Goal: Information Seeking & Learning: Understand process/instructions

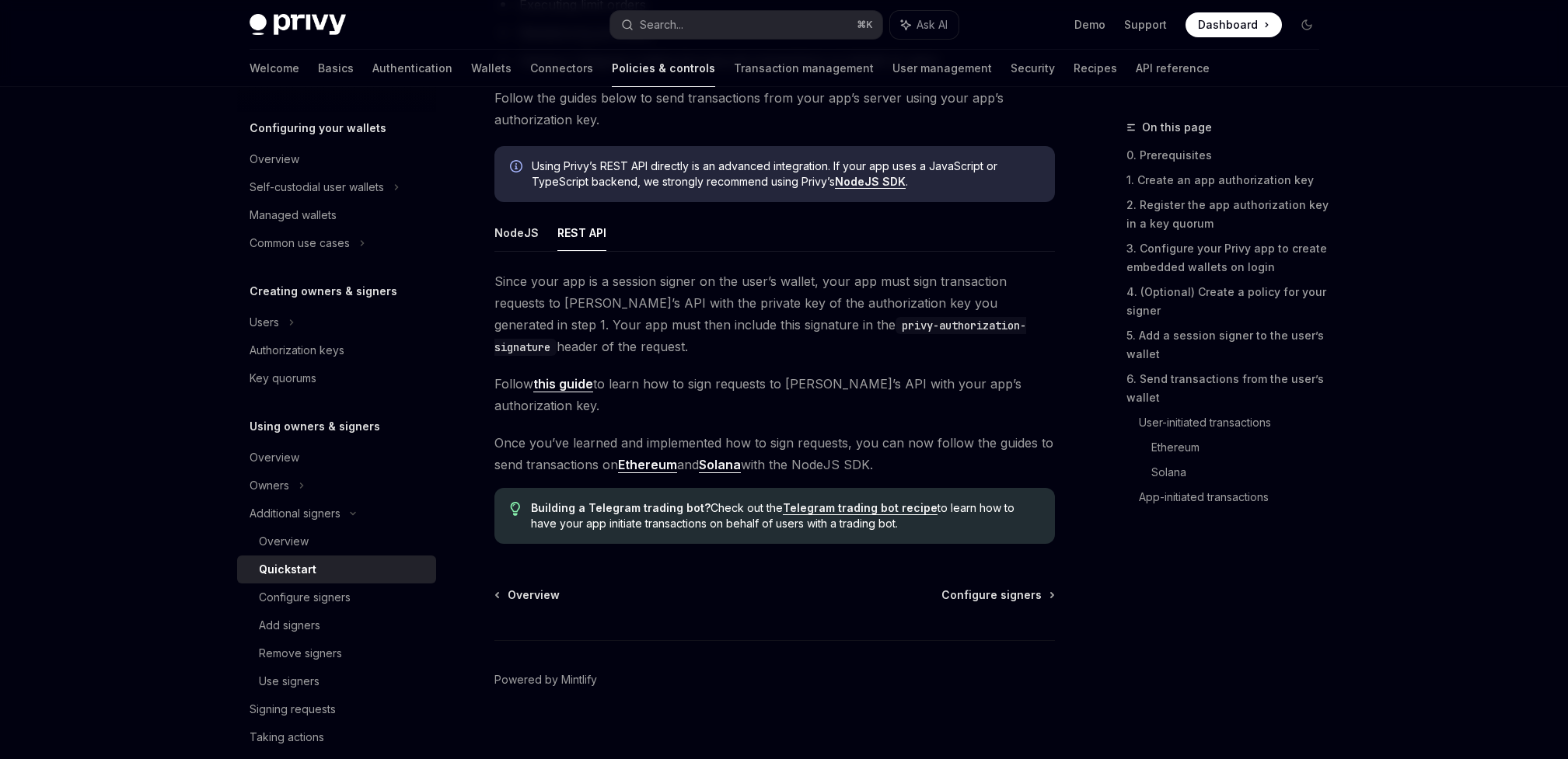
scroll to position [169, 0]
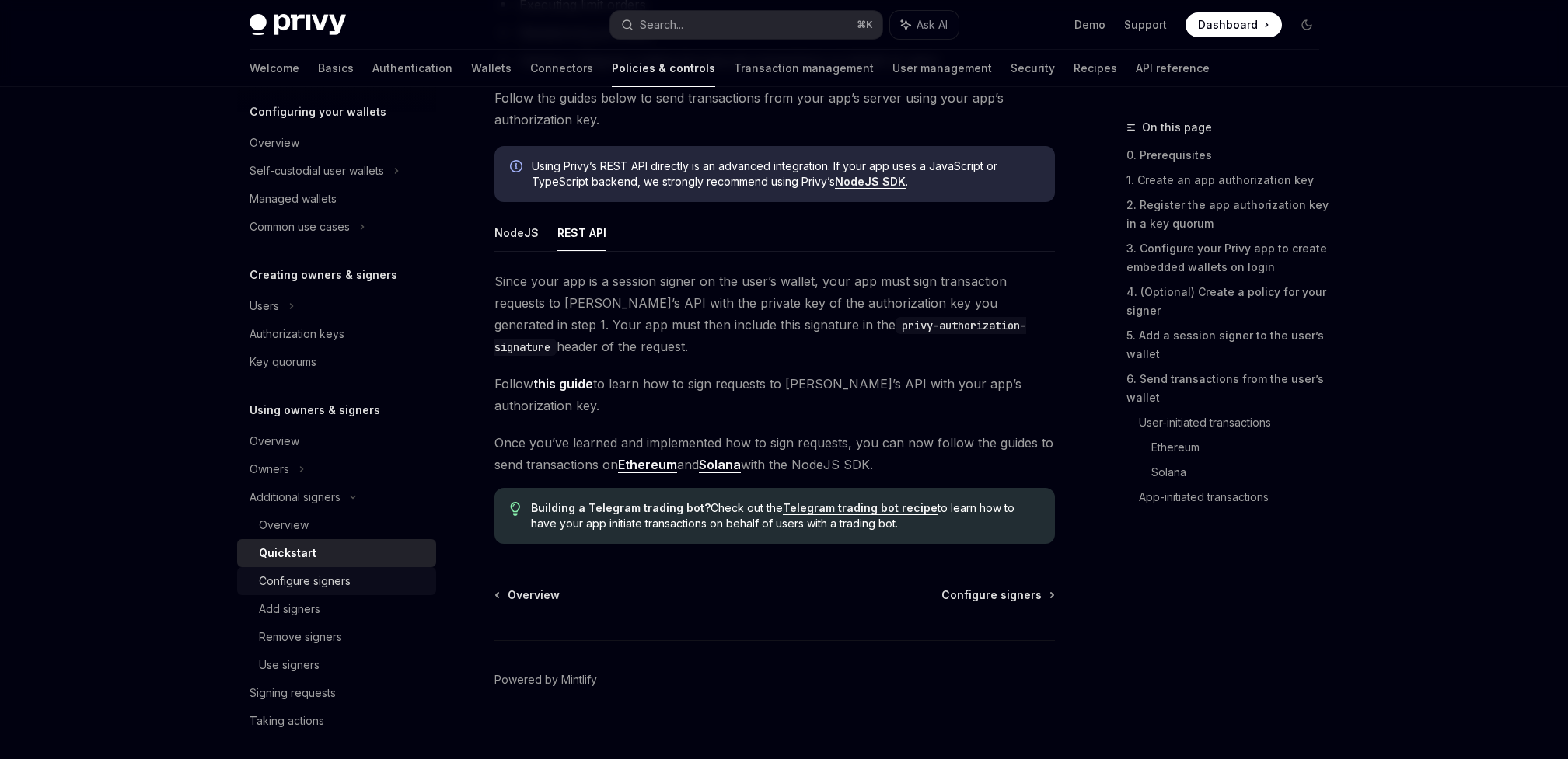
click at [333, 590] on div "Configure signers" at bounding box center [305, 581] width 91 height 18
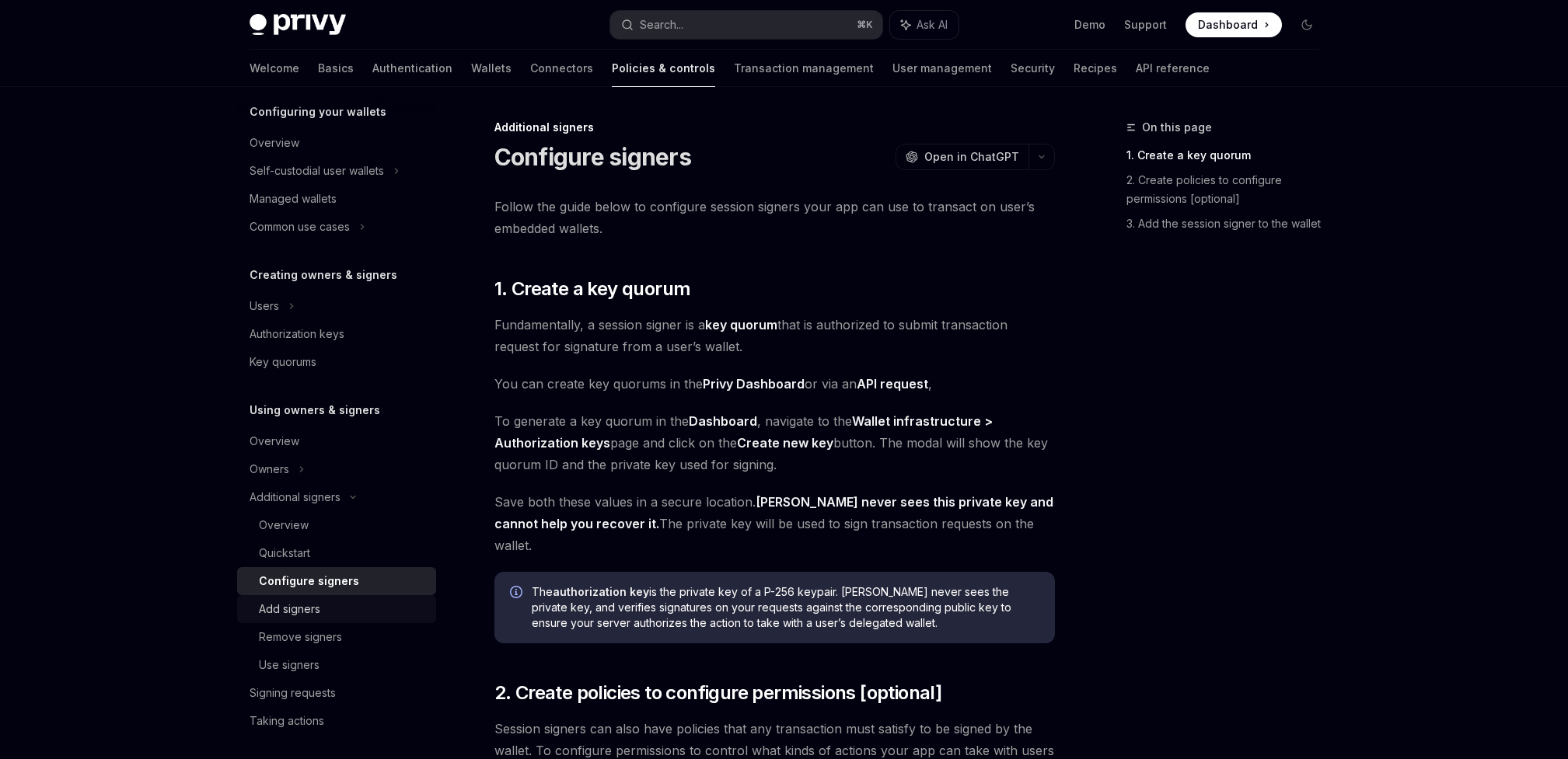
click at [334, 615] on div "Add signers" at bounding box center [343, 609] width 168 height 18
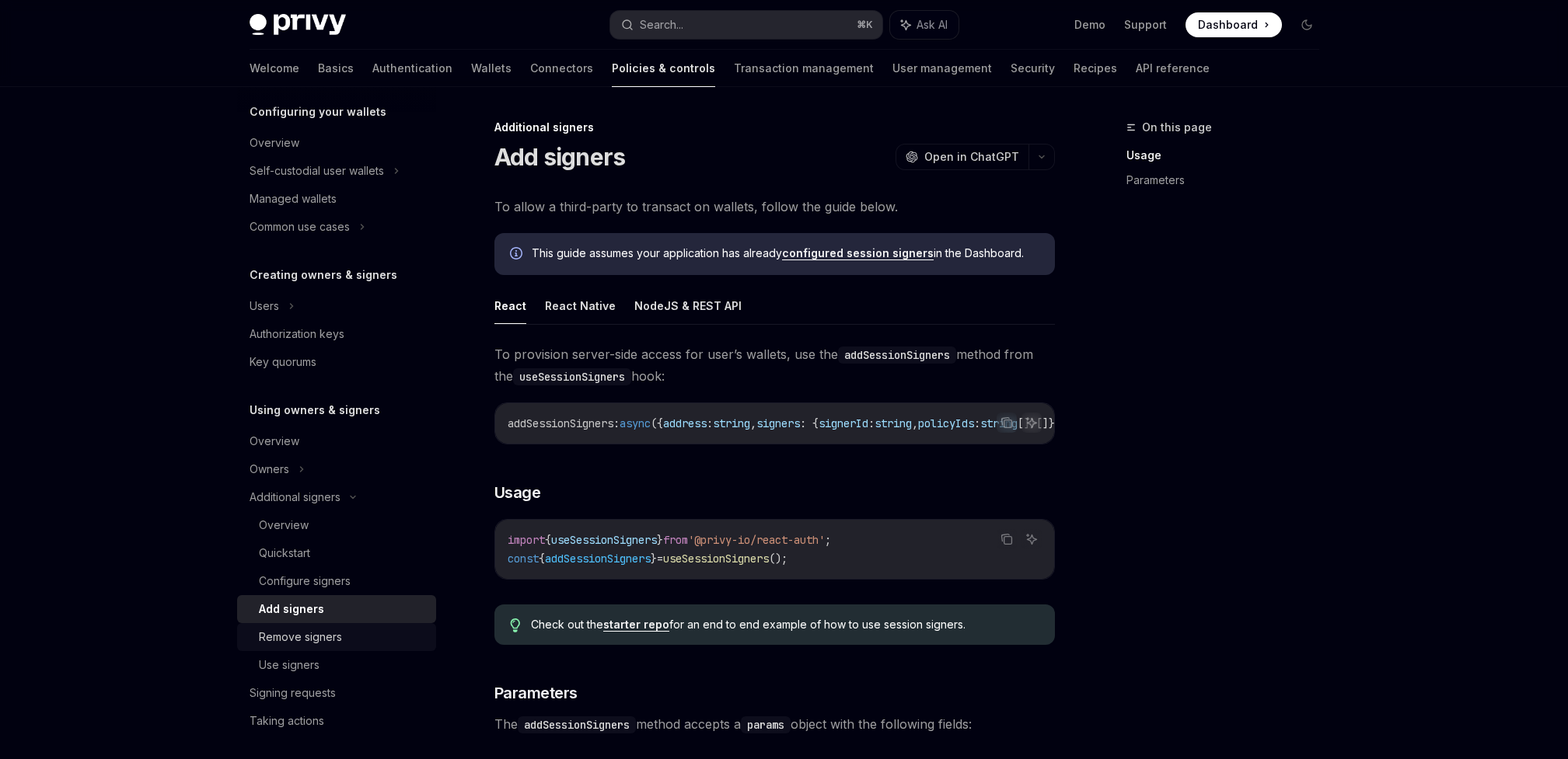
click at [332, 629] on div "Remove signers" at bounding box center [300, 637] width 83 height 18
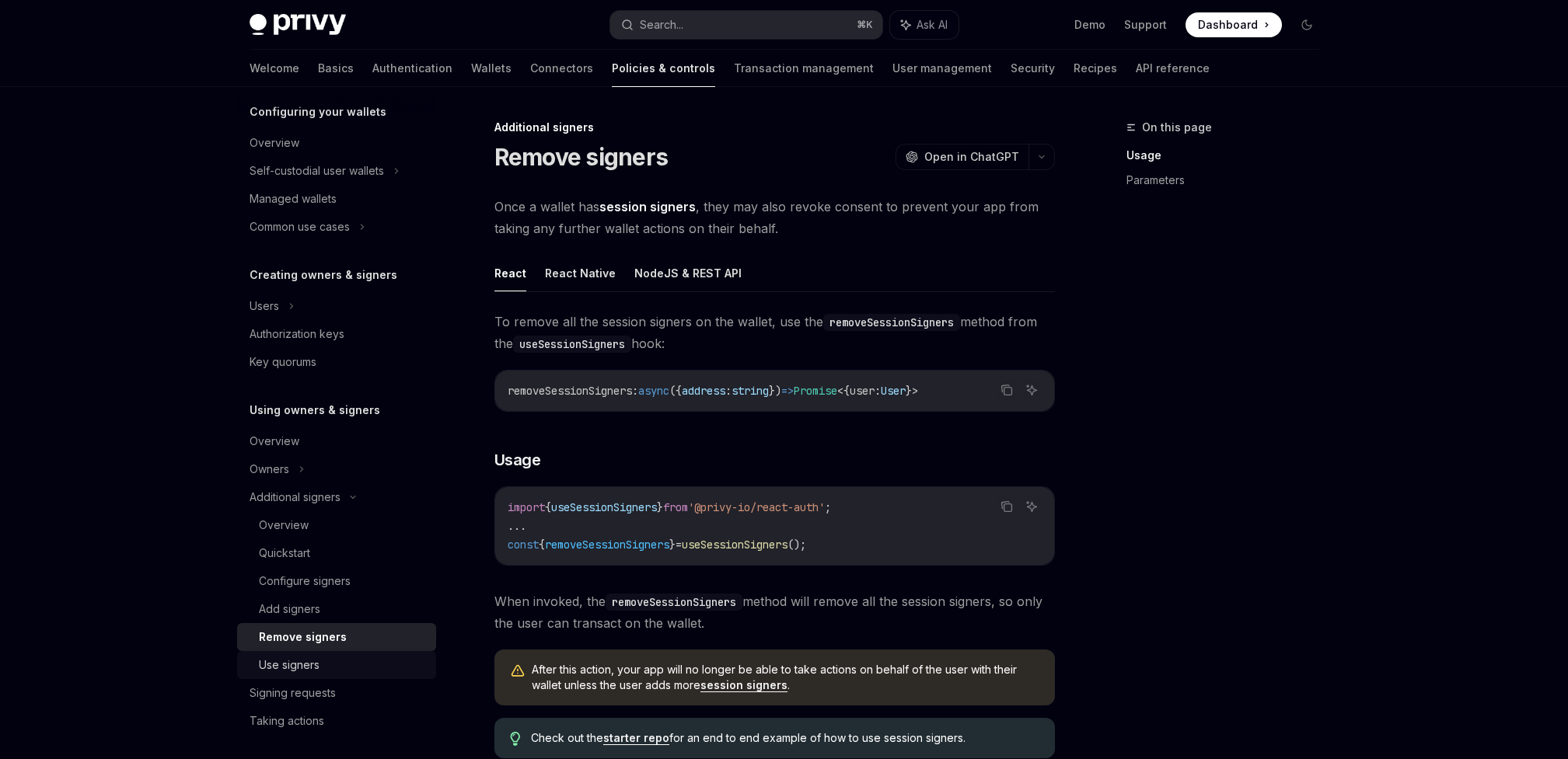
click at [278, 668] on div "Use signers" at bounding box center [289, 665] width 60 height 18
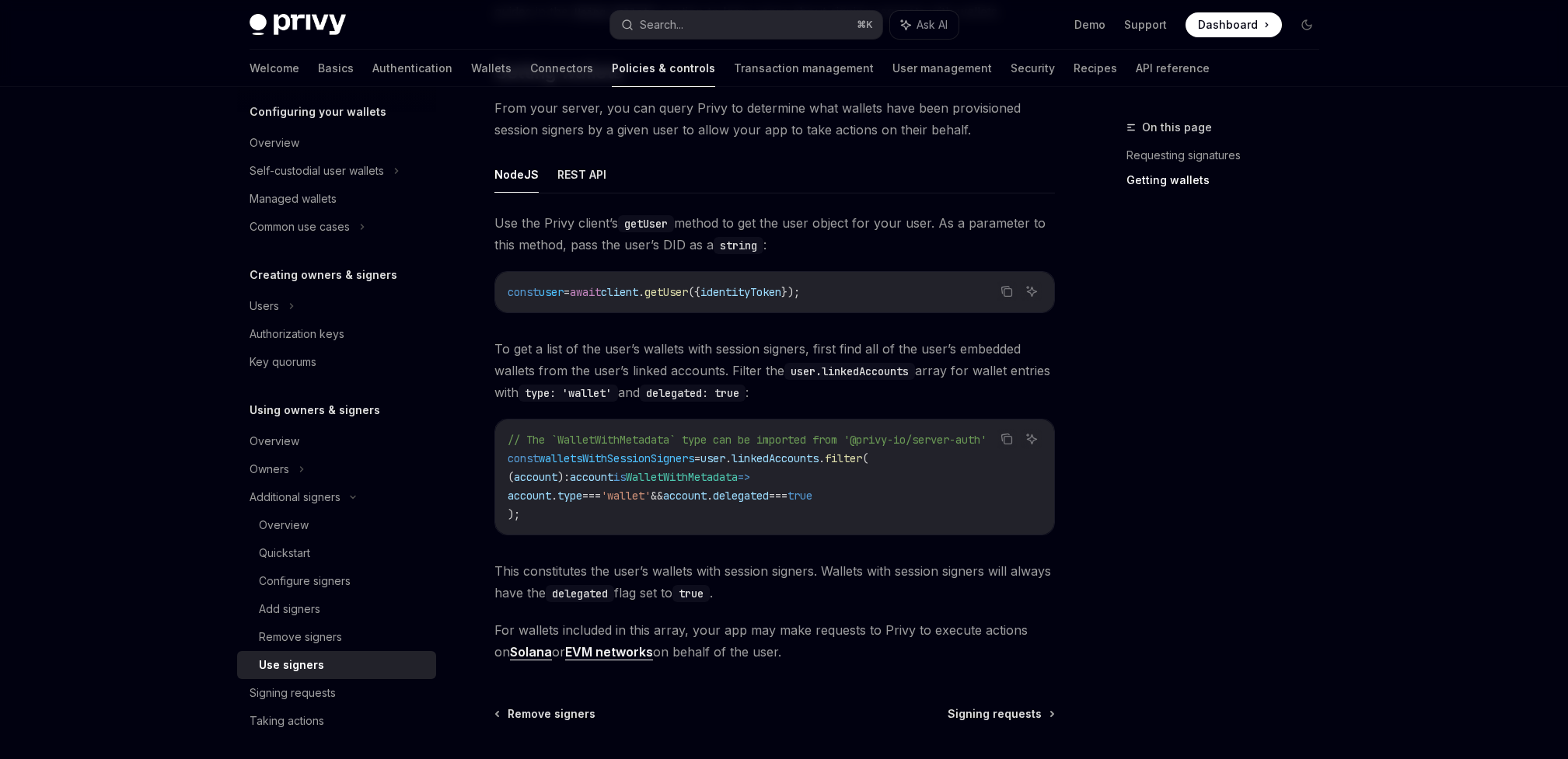
scroll to position [541, 0]
click at [779, 296] on span "identityToken" at bounding box center [741, 291] width 81 height 14
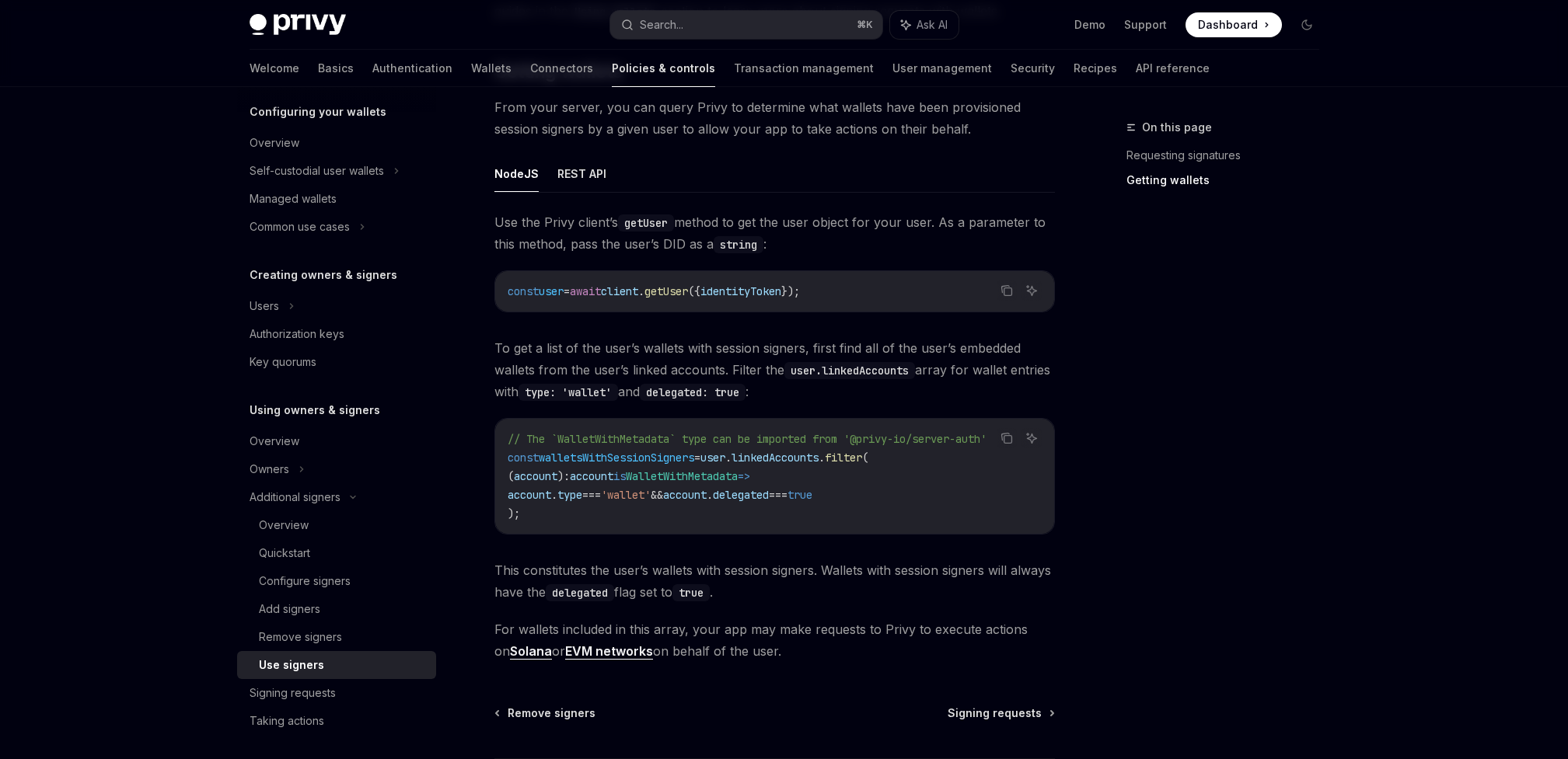
click at [779, 296] on span "identityToken" at bounding box center [741, 291] width 81 height 14
click at [695, 299] on code "const user = await client . getUser ({ identityToken });" at bounding box center [774, 291] width 534 height 18
click at [381, 632] on div "Remove signers" at bounding box center [343, 637] width 168 height 18
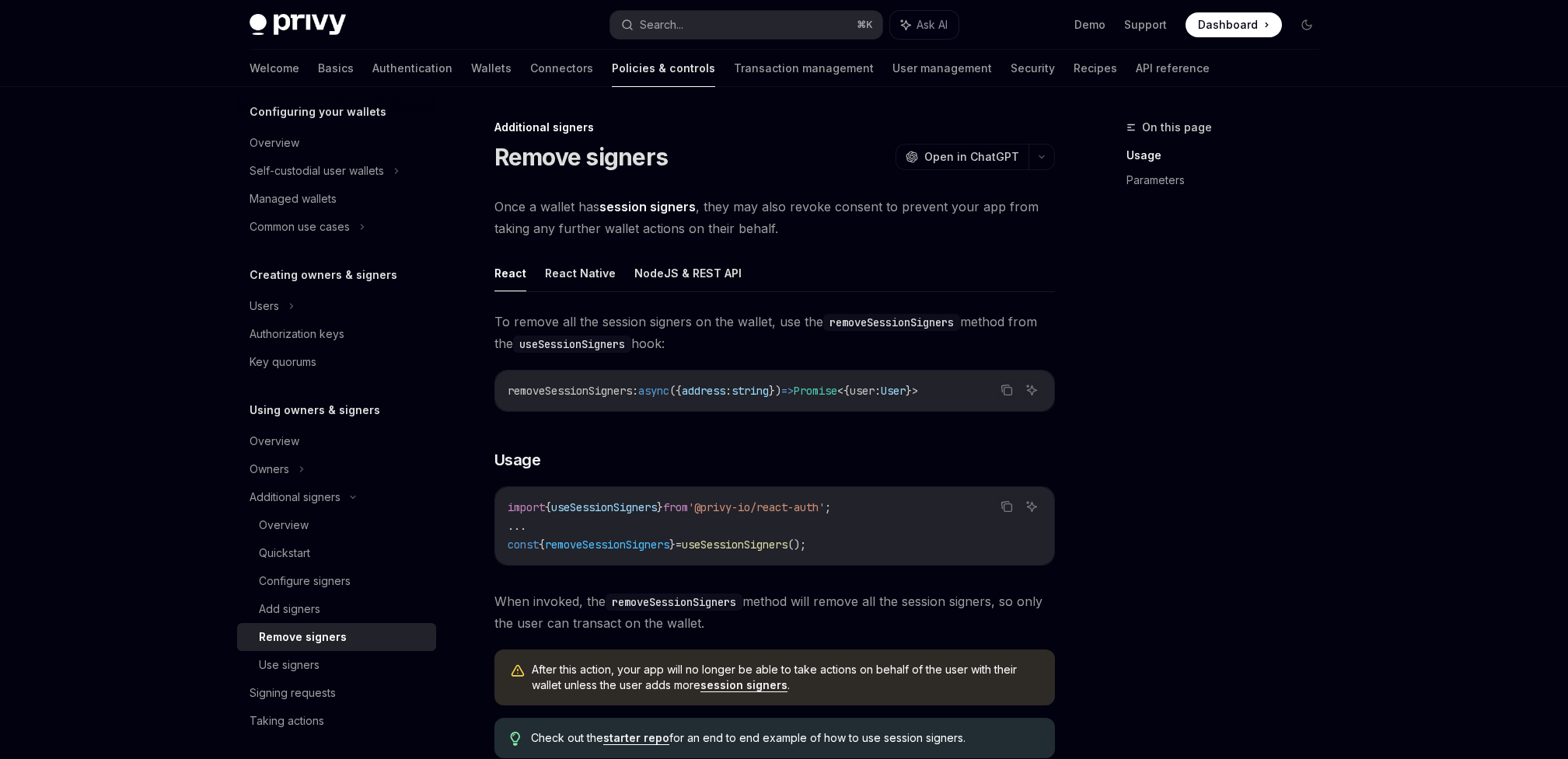
click at [748, 543] on span "useSessionSigners" at bounding box center [735, 544] width 106 height 14
copy span "useSessionSigners"
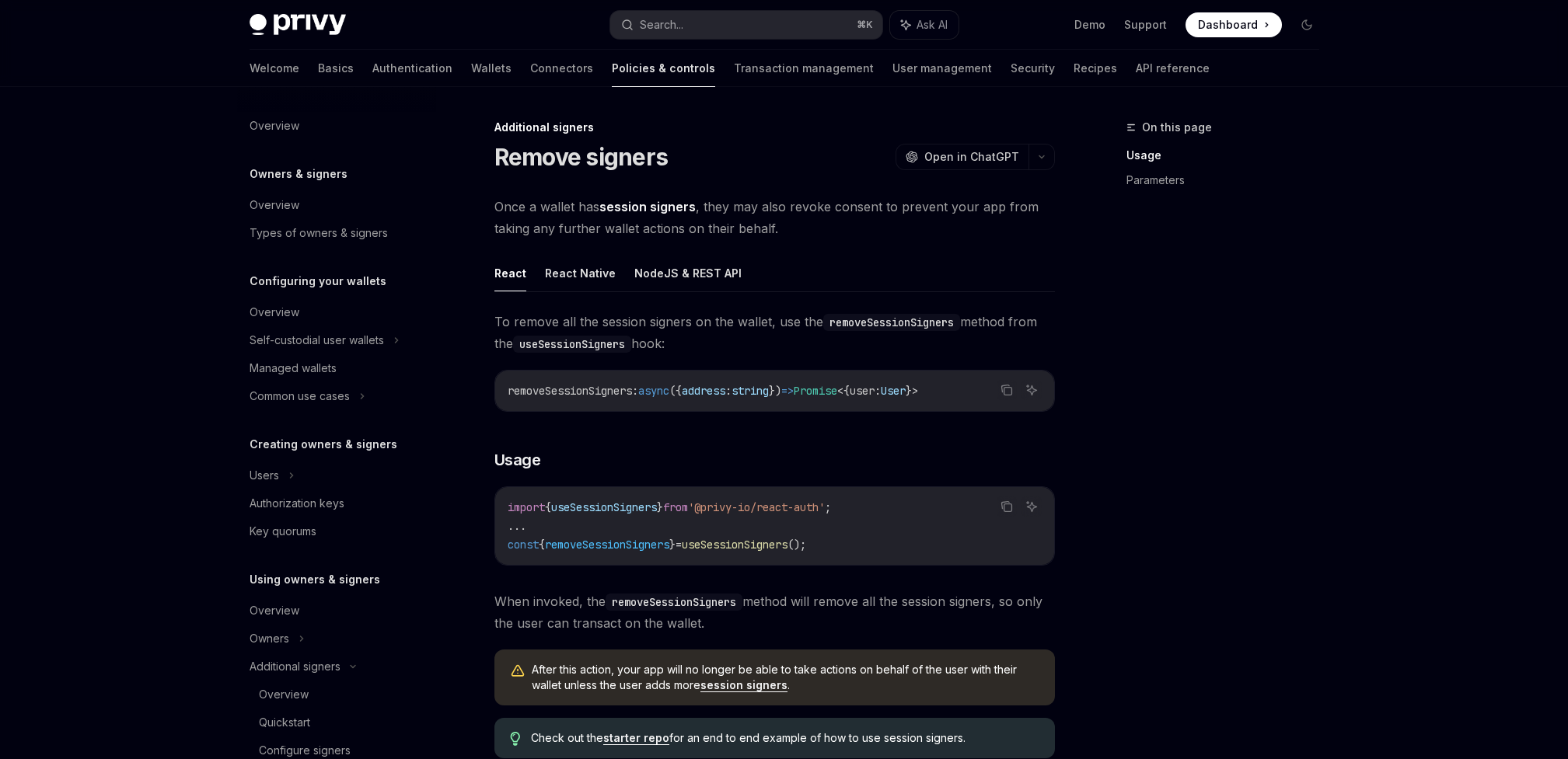
type textarea "*"
